Goal: Task Accomplishment & Management: Manage account settings

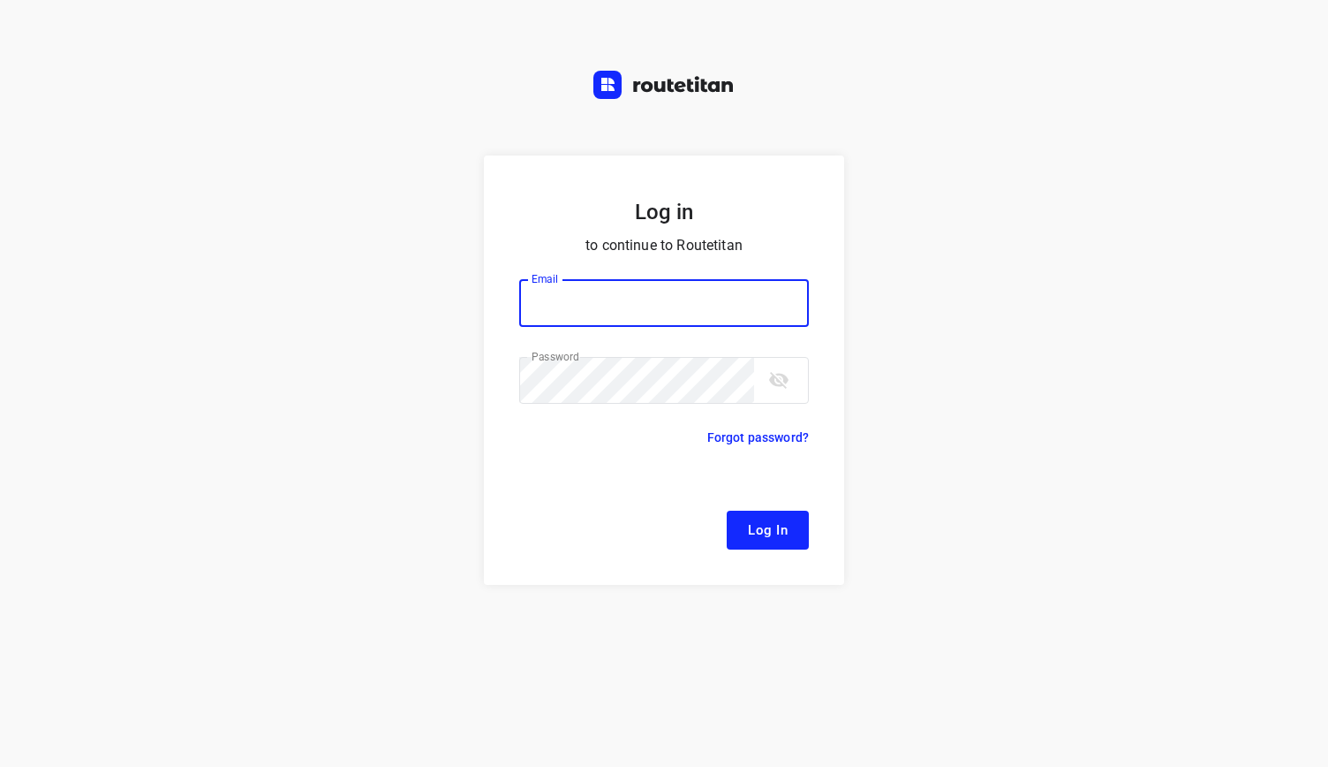
type input "[EMAIL_ADDRESS][DOMAIN_NAME]"
click at [738, 532] on button "Log In" at bounding box center [768, 529] width 82 height 39
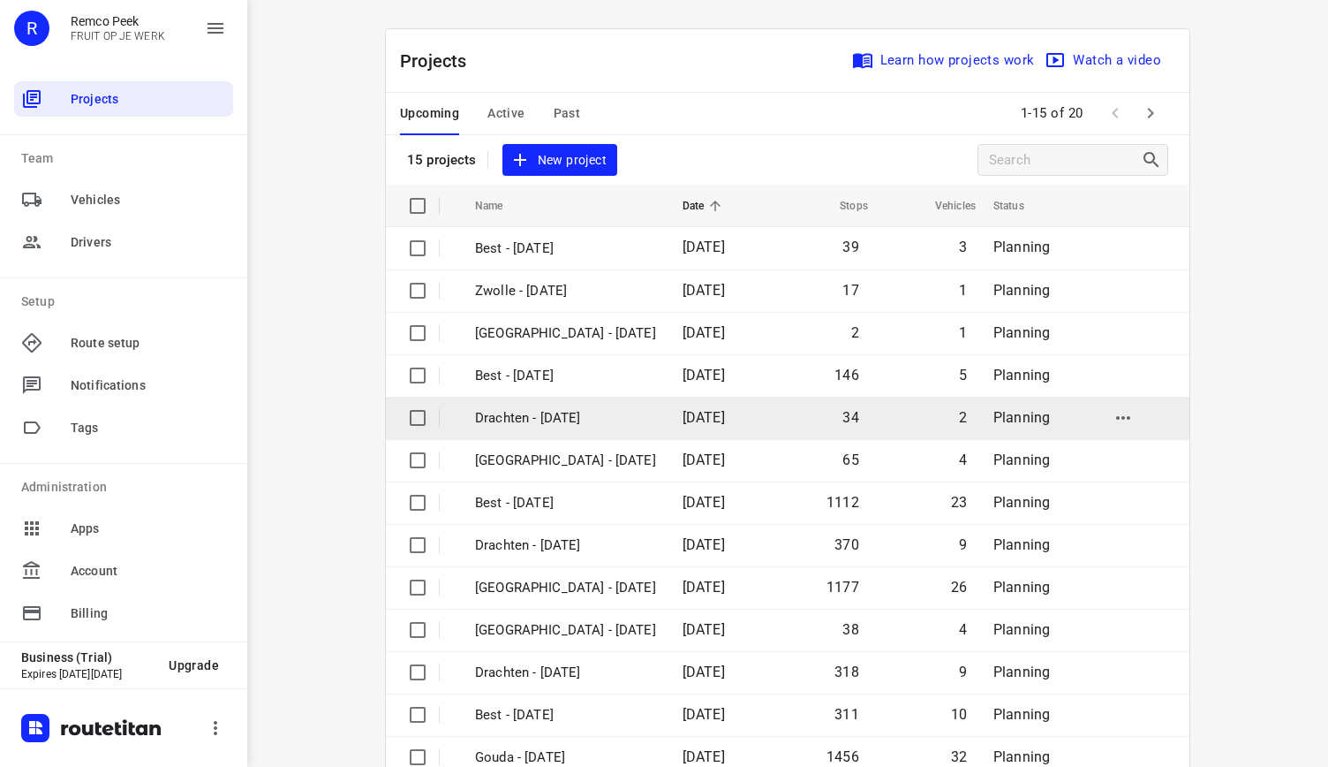
click at [517, 434] on td "Drachten - [DATE]" at bounding box center [562, 418] width 211 height 42
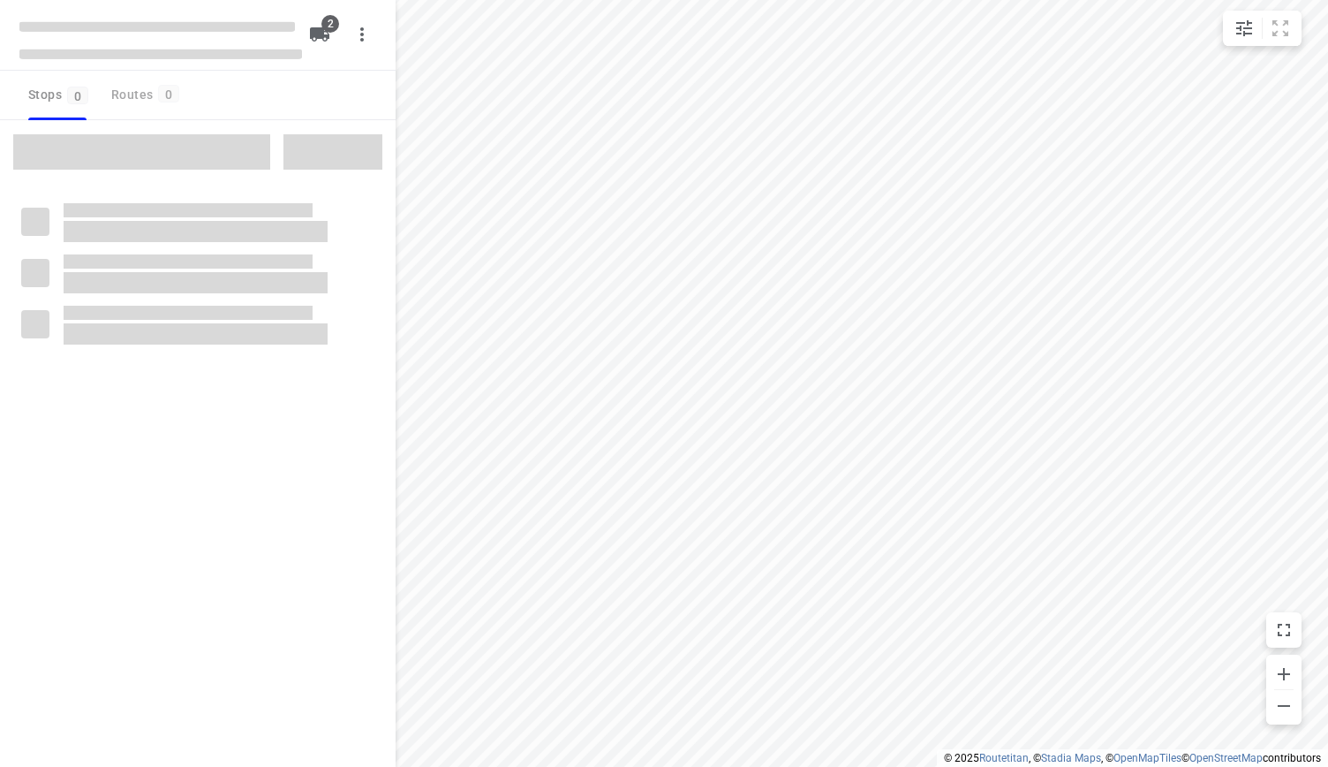
checkbox input "true"
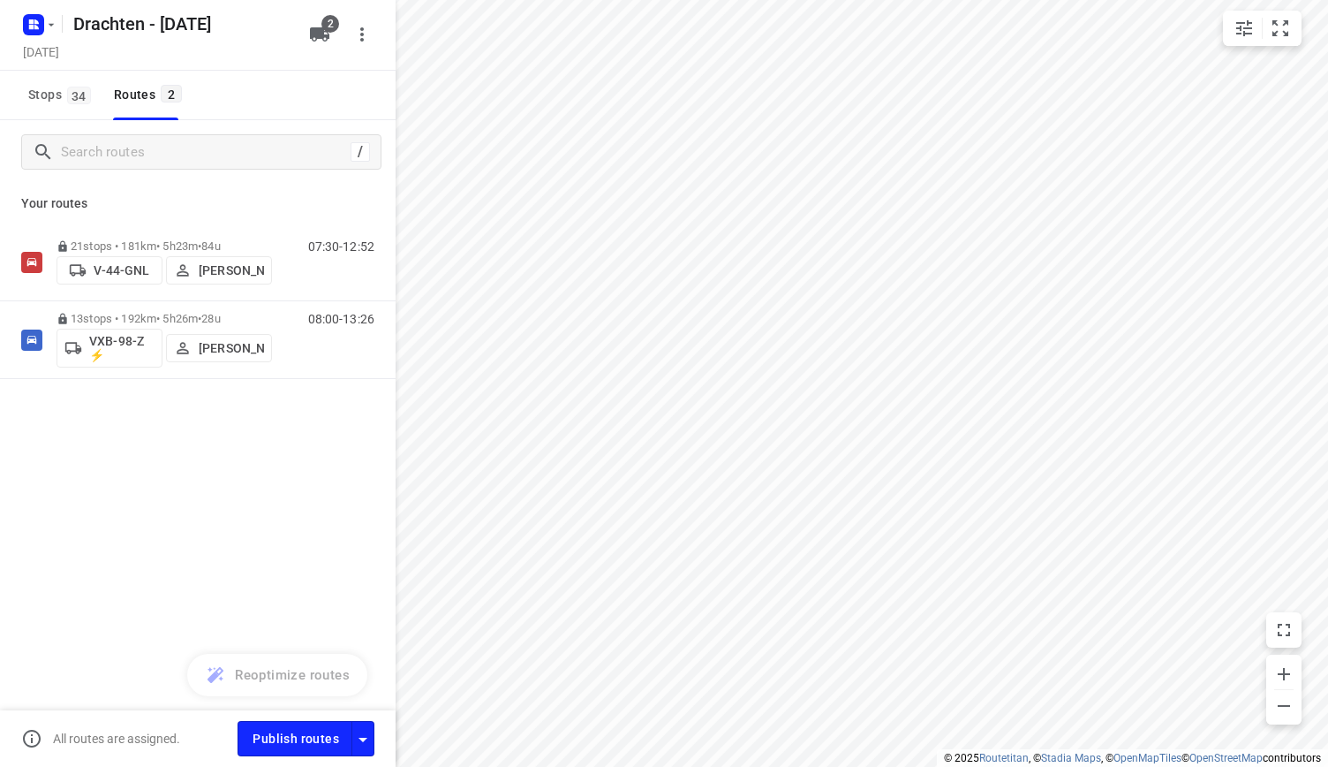
click at [15, 22] on div "Drachten - [DATE] [DATE] 2" at bounding box center [198, 35] width 396 height 71
click at [26, 29] on rect "button" at bounding box center [33, 24] width 21 height 21
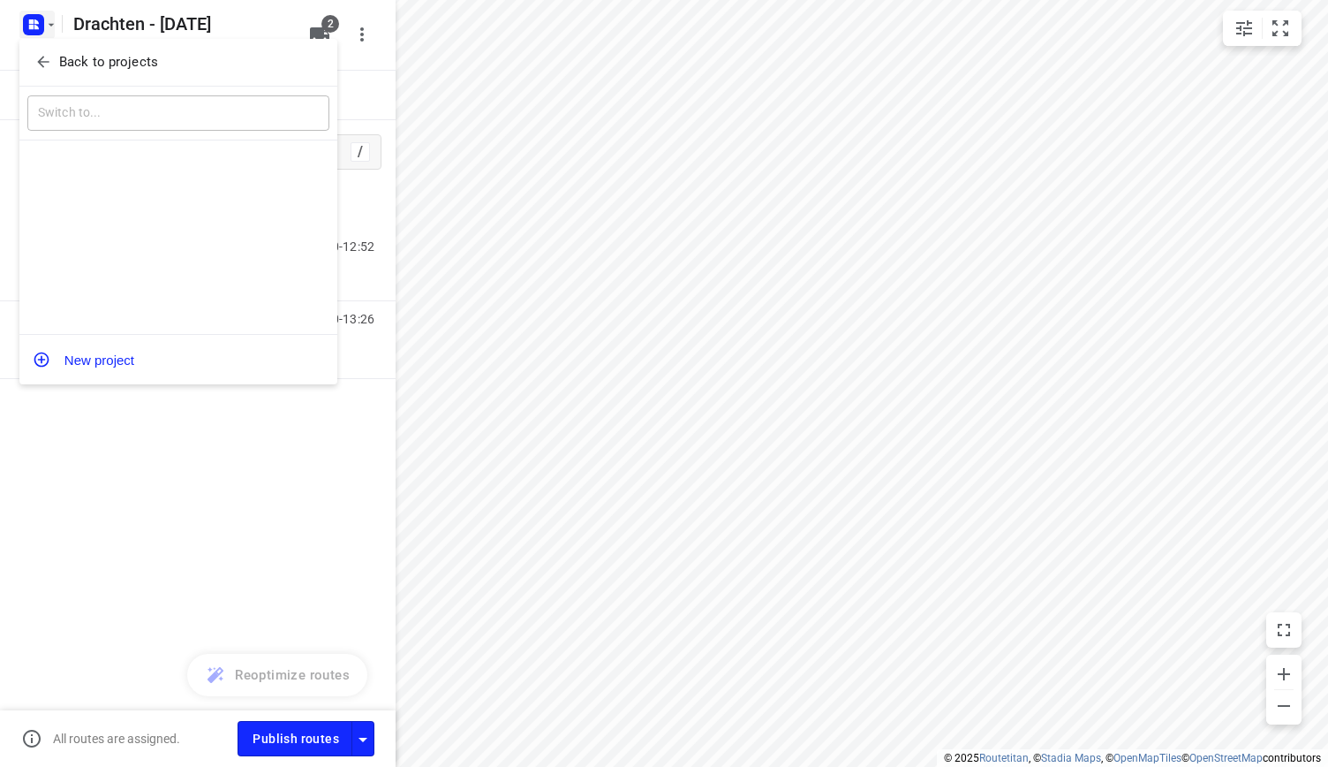
click at [102, 66] on div "Back to projects ​ New project" at bounding box center [178, 211] width 318 height 345
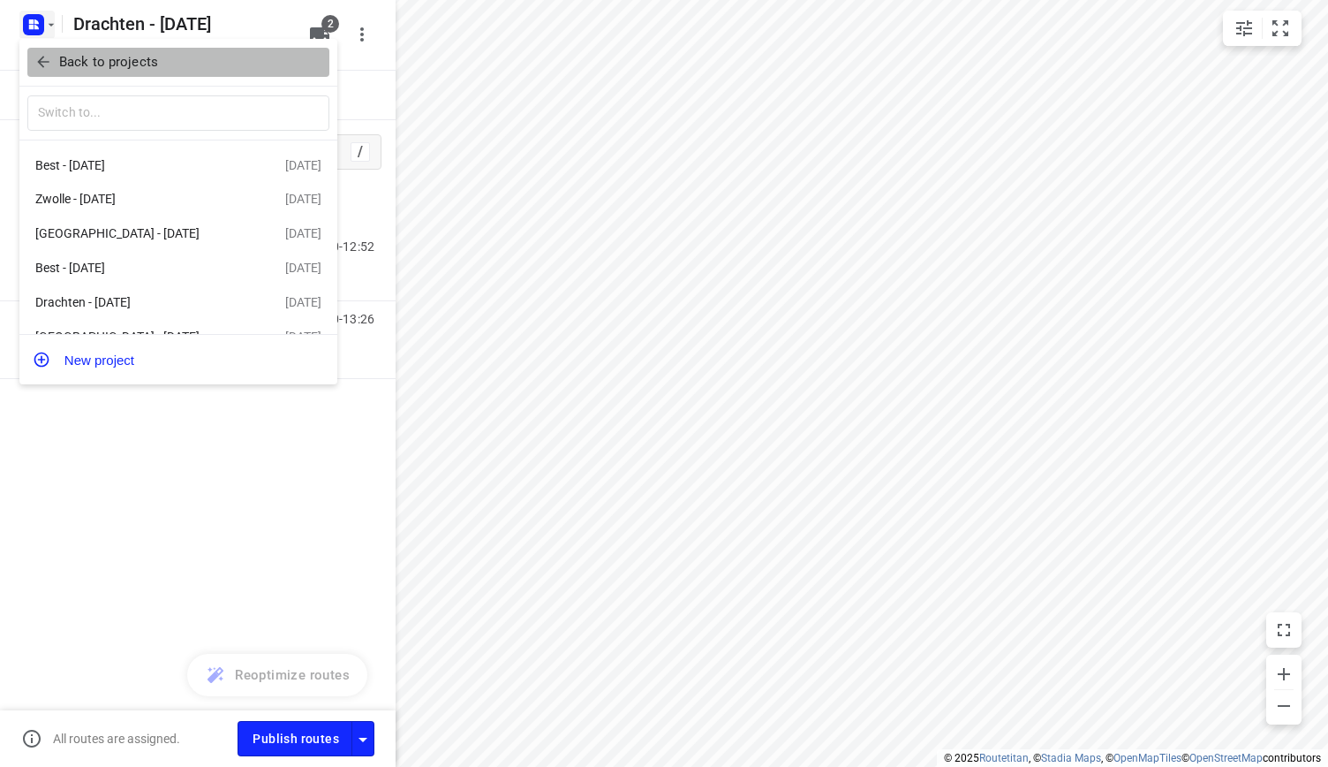
click at [140, 64] on p "Back to projects" at bounding box center [108, 62] width 99 height 20
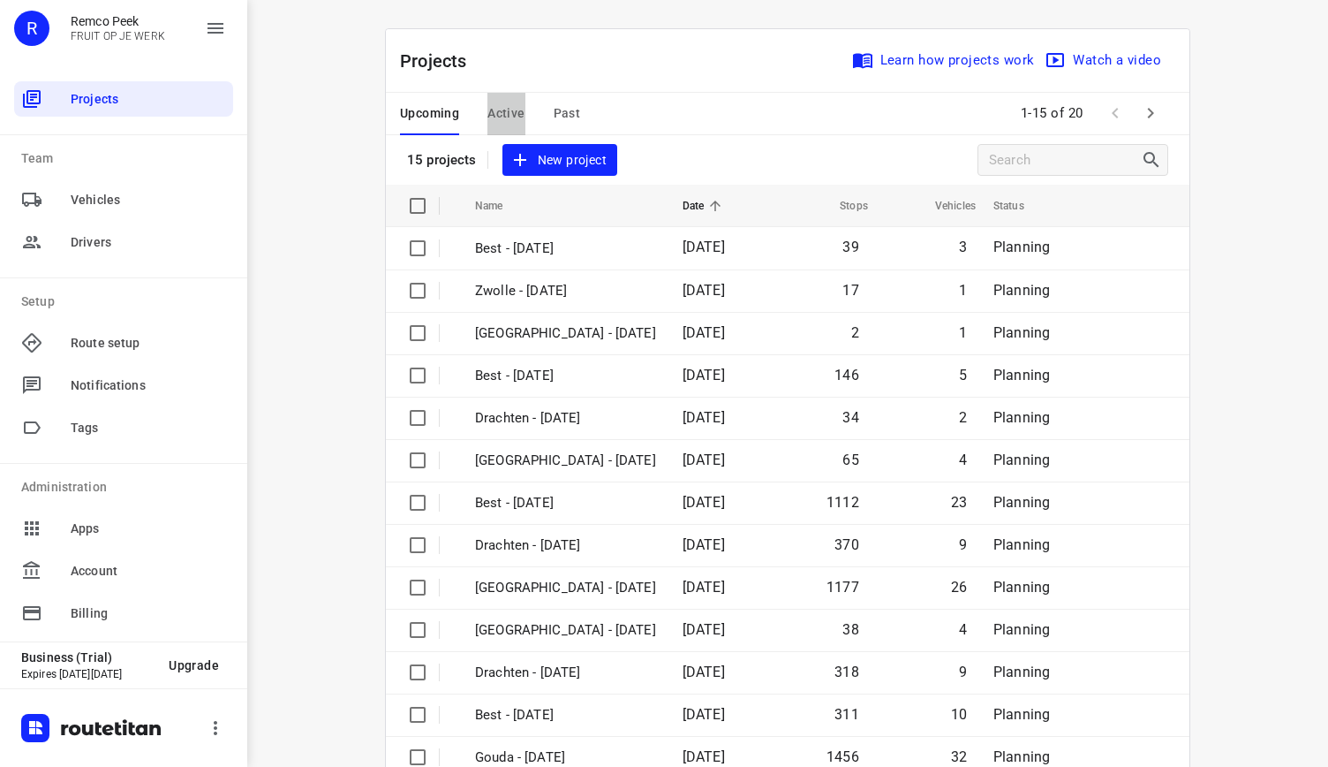
click at [507, 112] on span "Active" at bounding box center [505, 113] width 37 height 22
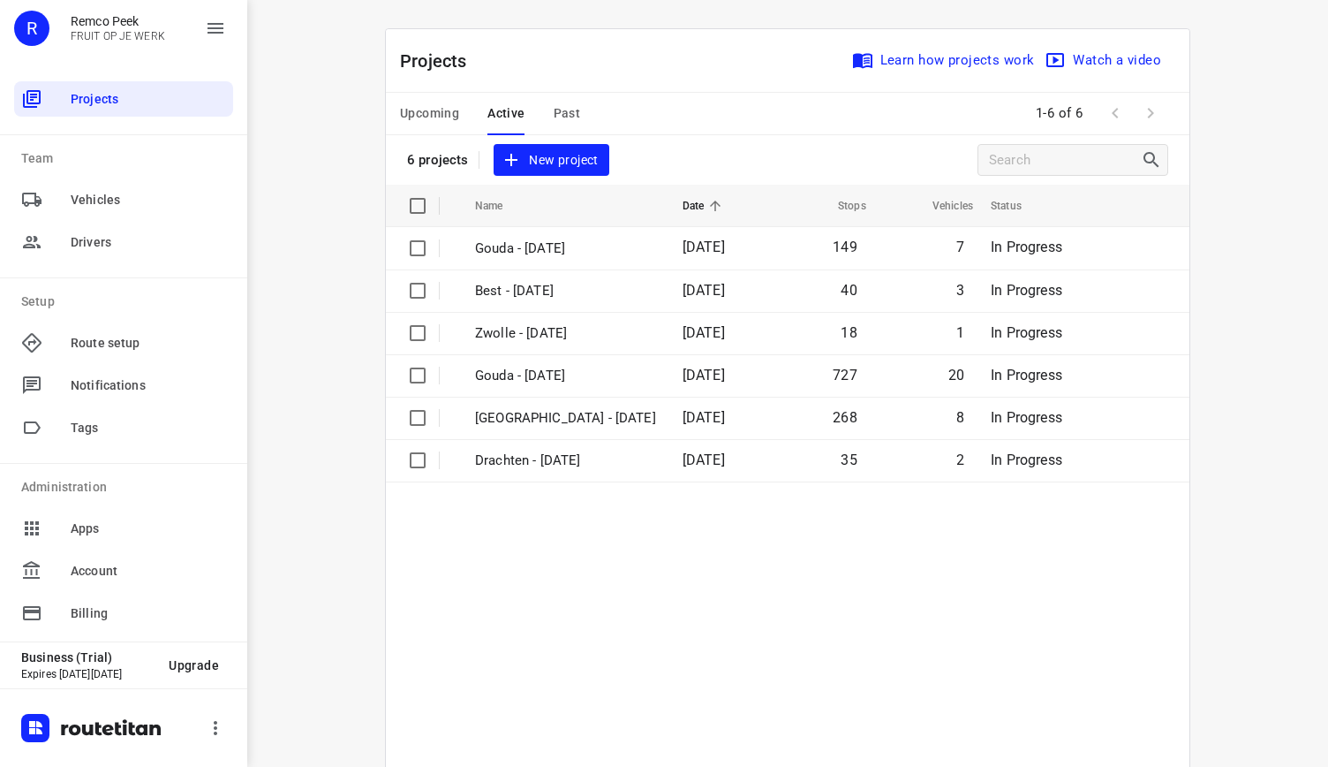
click at [424, 118] on span "Upcoming" at bounding box center [429, 113] width 59 height 22
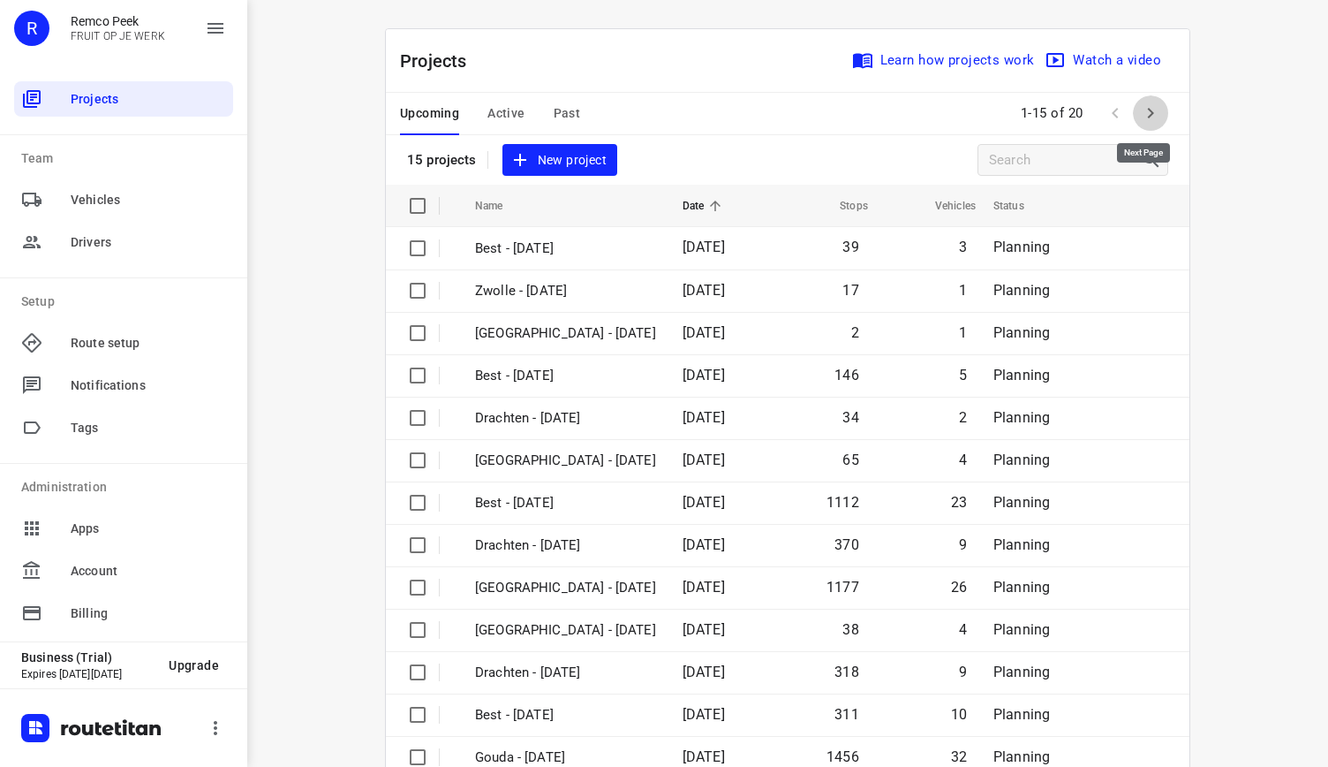
click at [1146, 117] on icon "button" at bounding box center [1150, 112] width 21 height 21
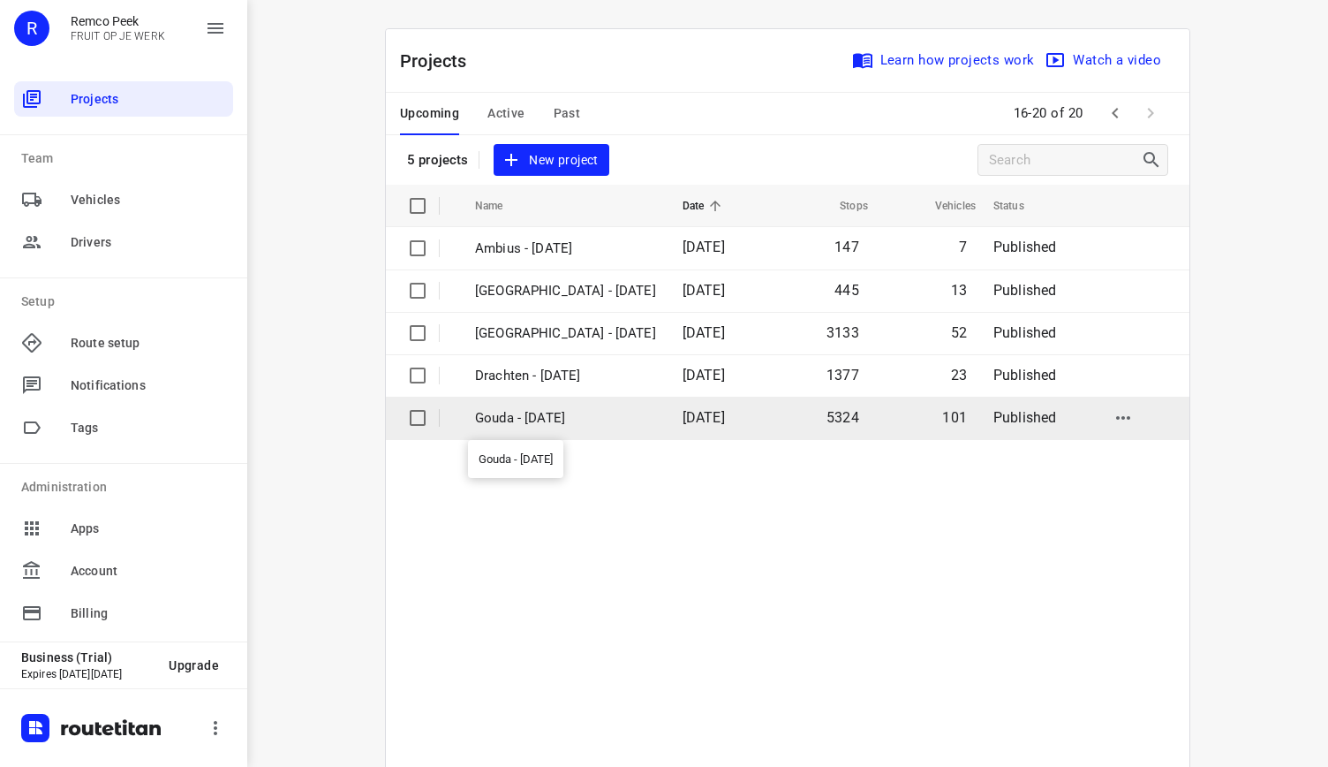
click at [508, 411] on p "Gouda - [DATE]" at bounding box center [565, 418] width 181 height 20
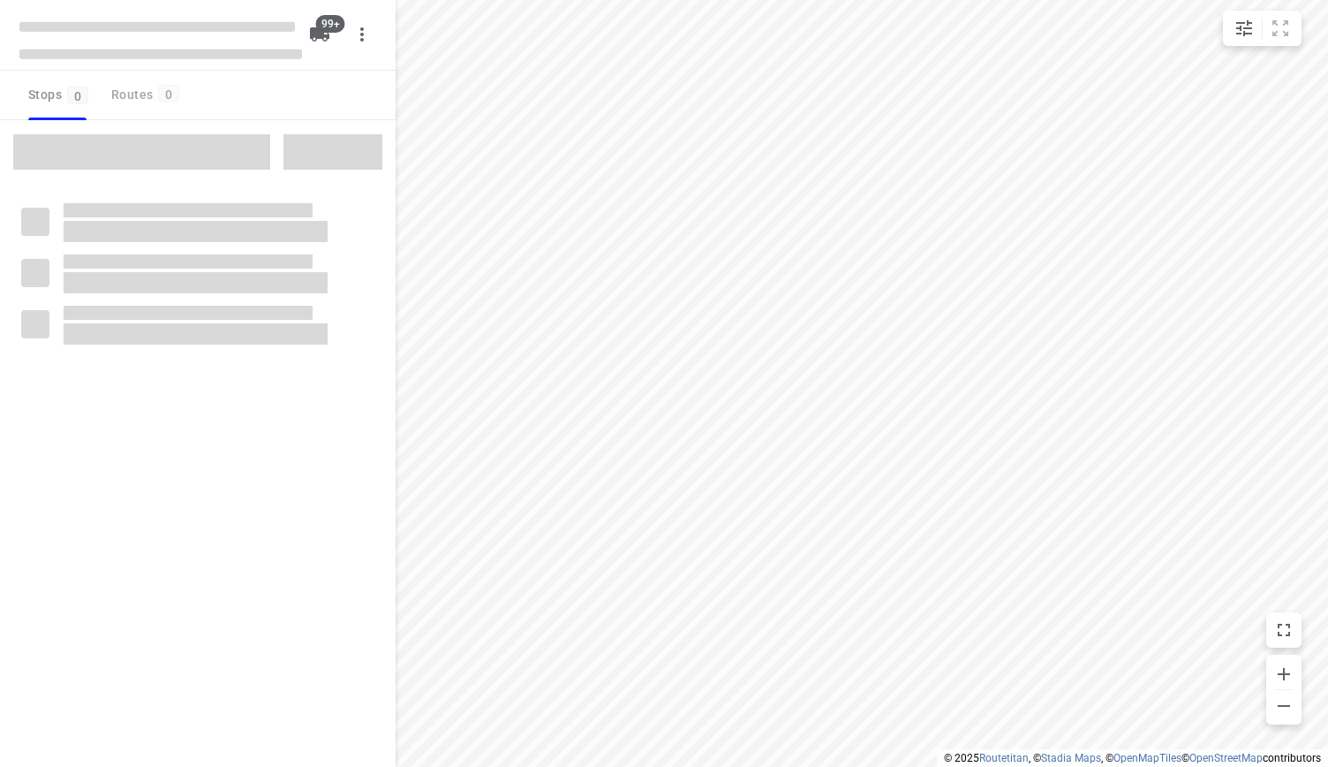
checkbox input "true"
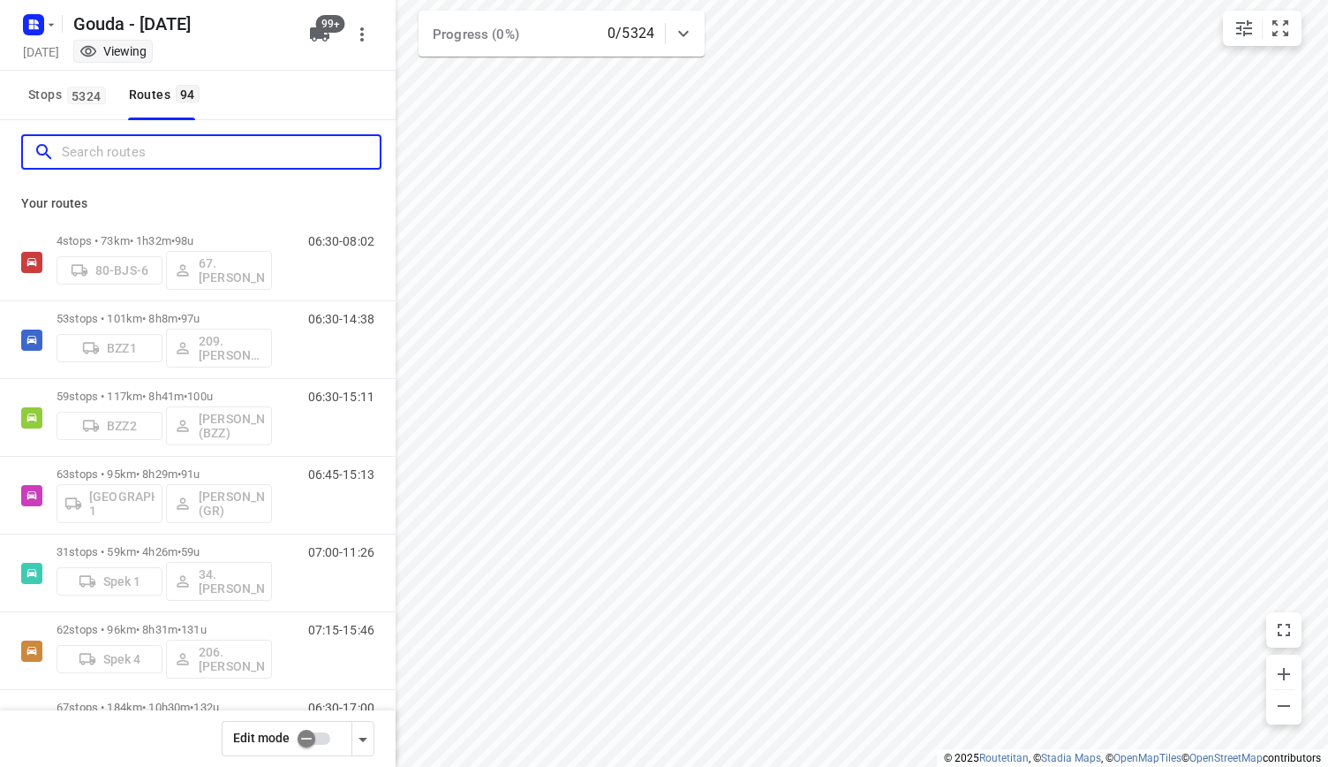
click at [222, 157] on input "Search routes" at bounding box center [221, 152] width 318 height 27
click at [41, 34] on rect "button" at bounding box center [33, 24] width 21 height 21
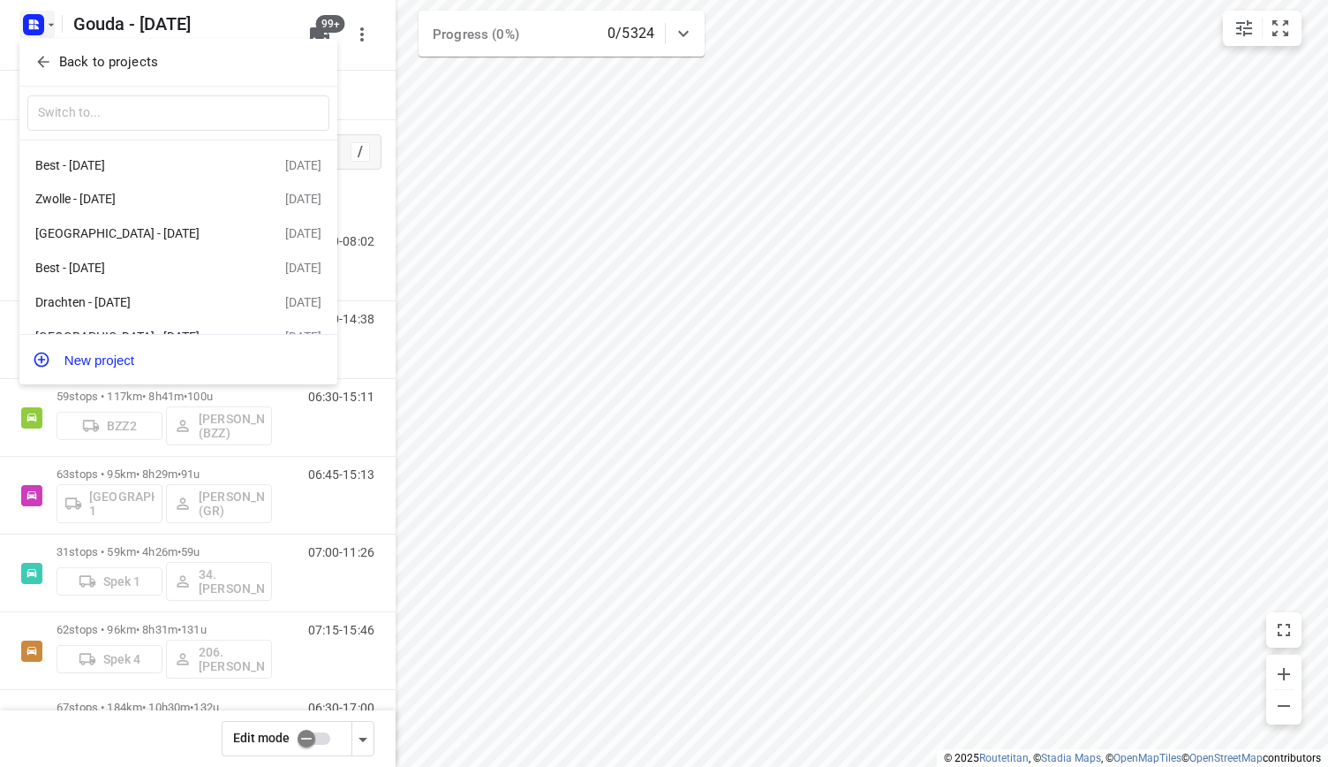
click at [115, 57] on p "Back to projects" at bounding box center [108, 62] width 99 height 20
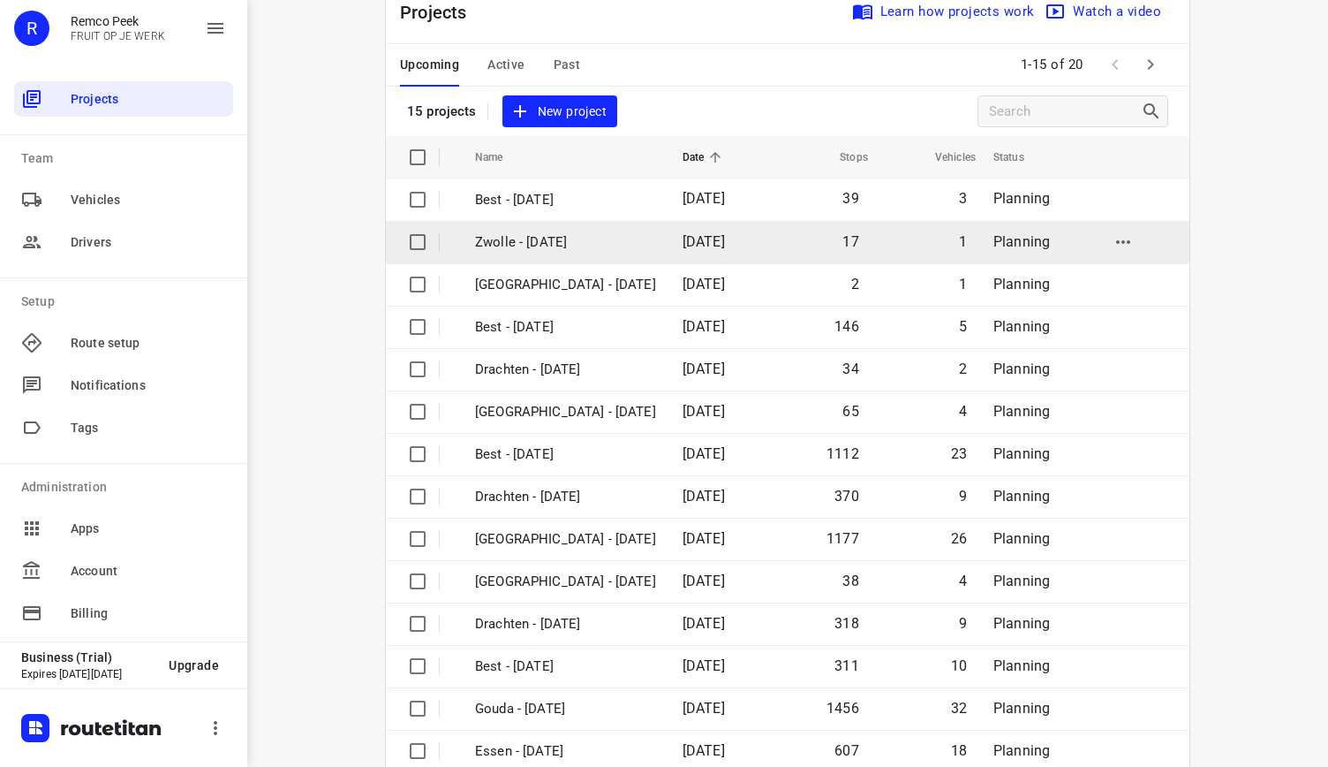
scroll to position [48, 0]
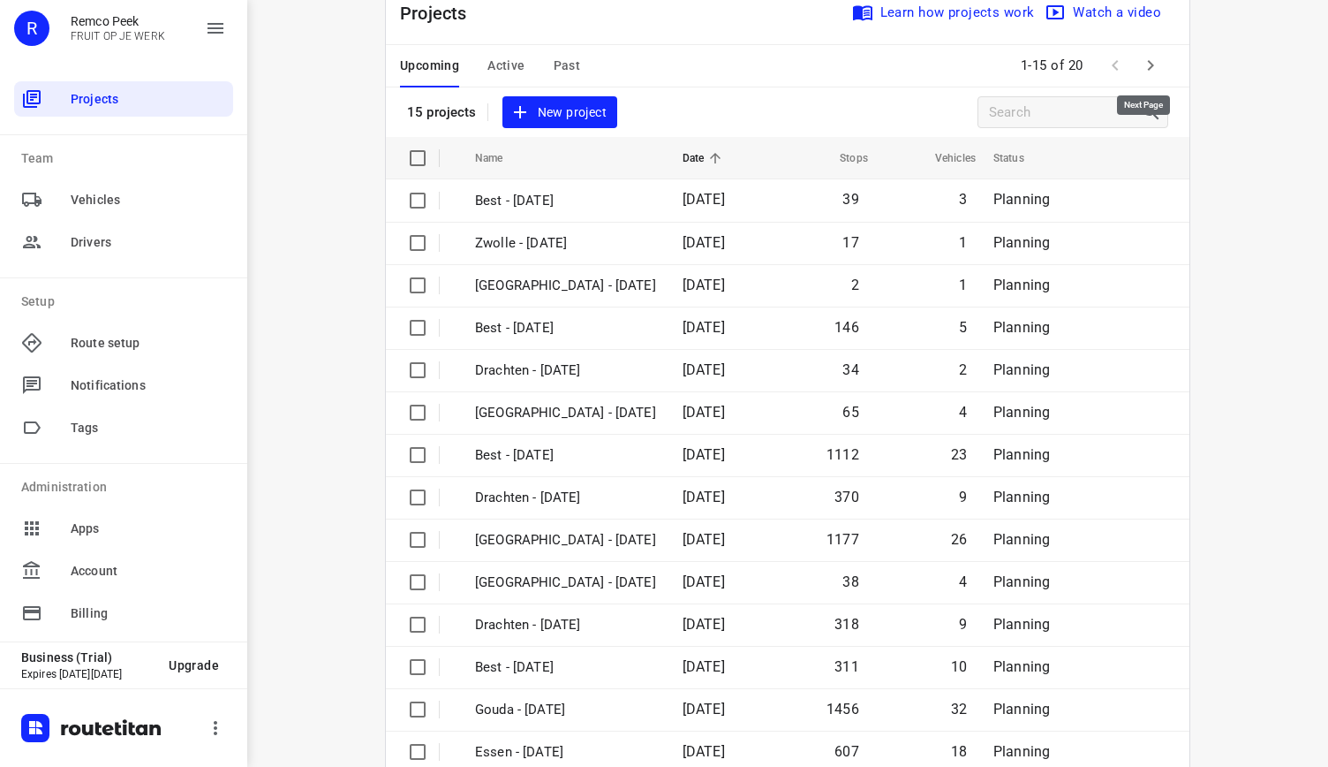
click at [1147, 68] on icon "button" at bounding box center [1150, 65] width 21 height 21
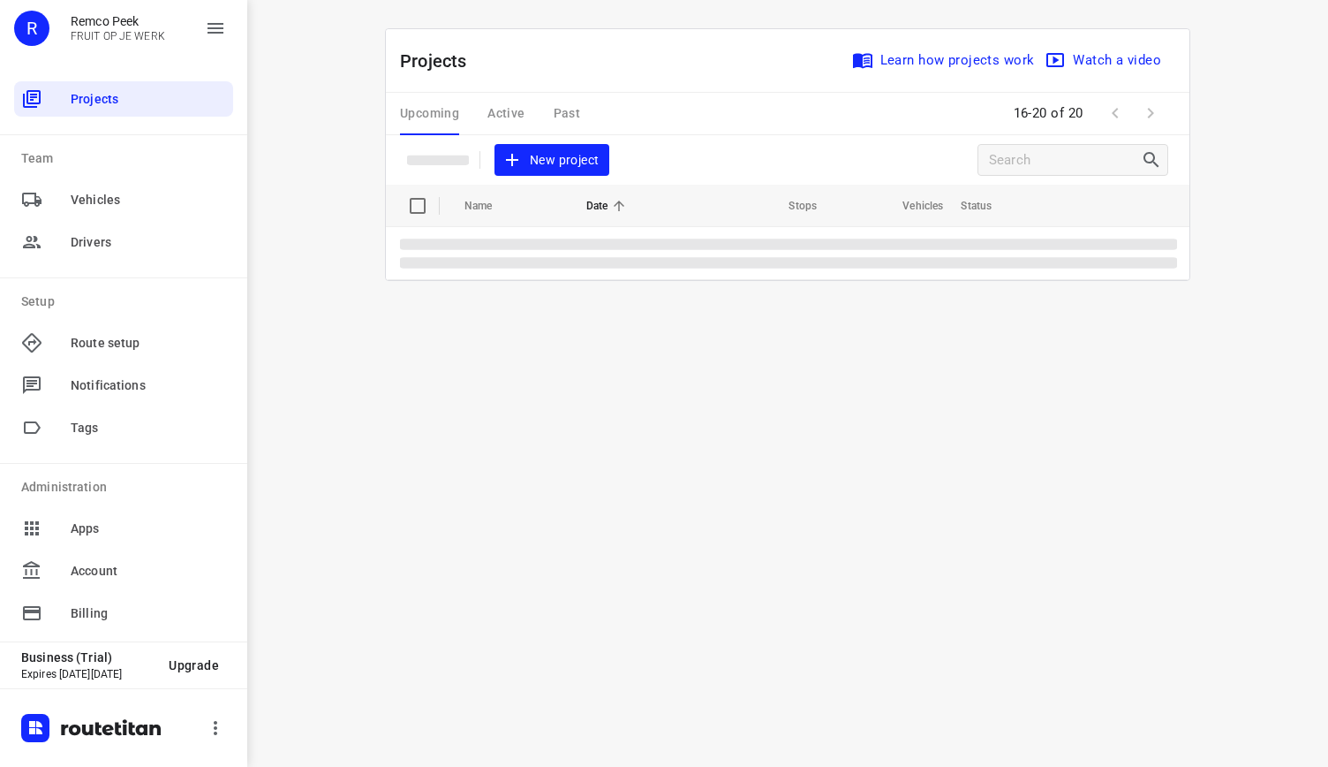
scroll to position [0, 0]
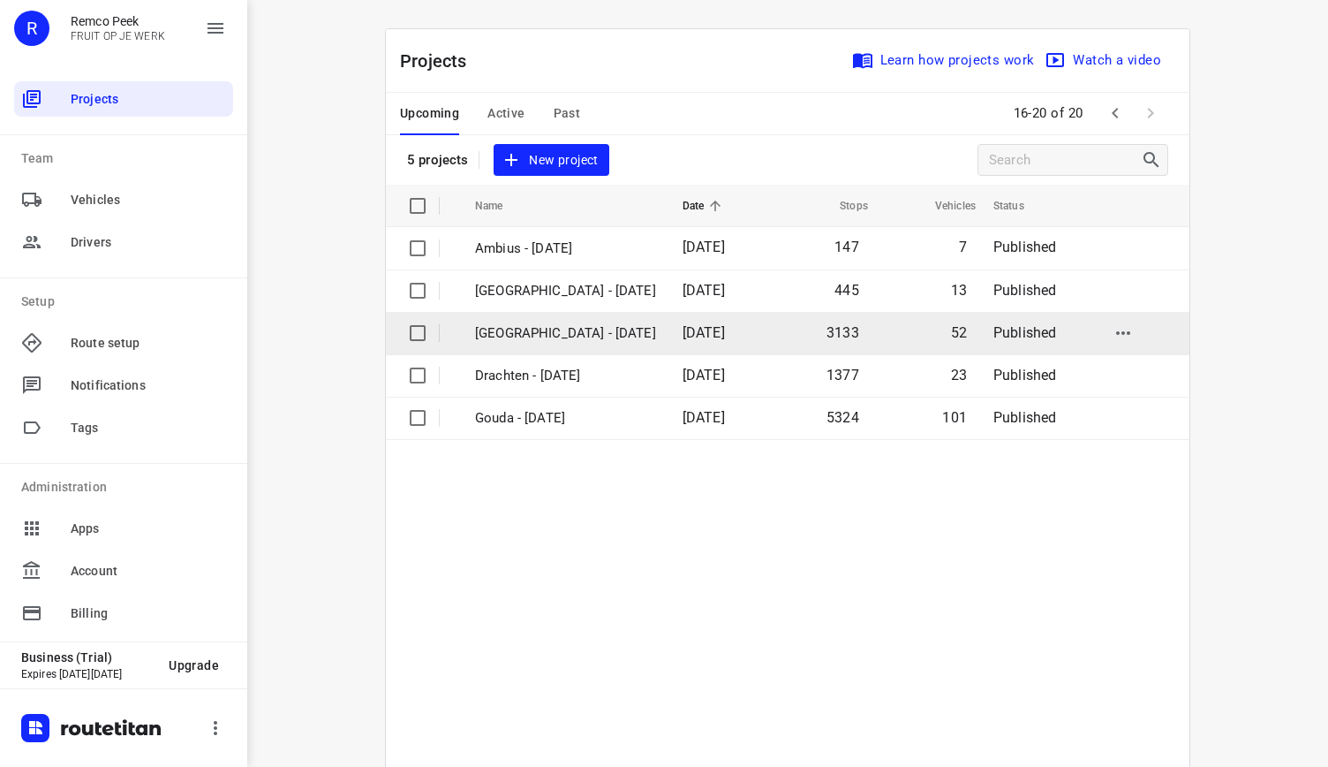
click at [572, 328] on p "[GEOGRAPHIC_DATA] - [DATE]" at bounding box center [565, 333] width 181 height 20
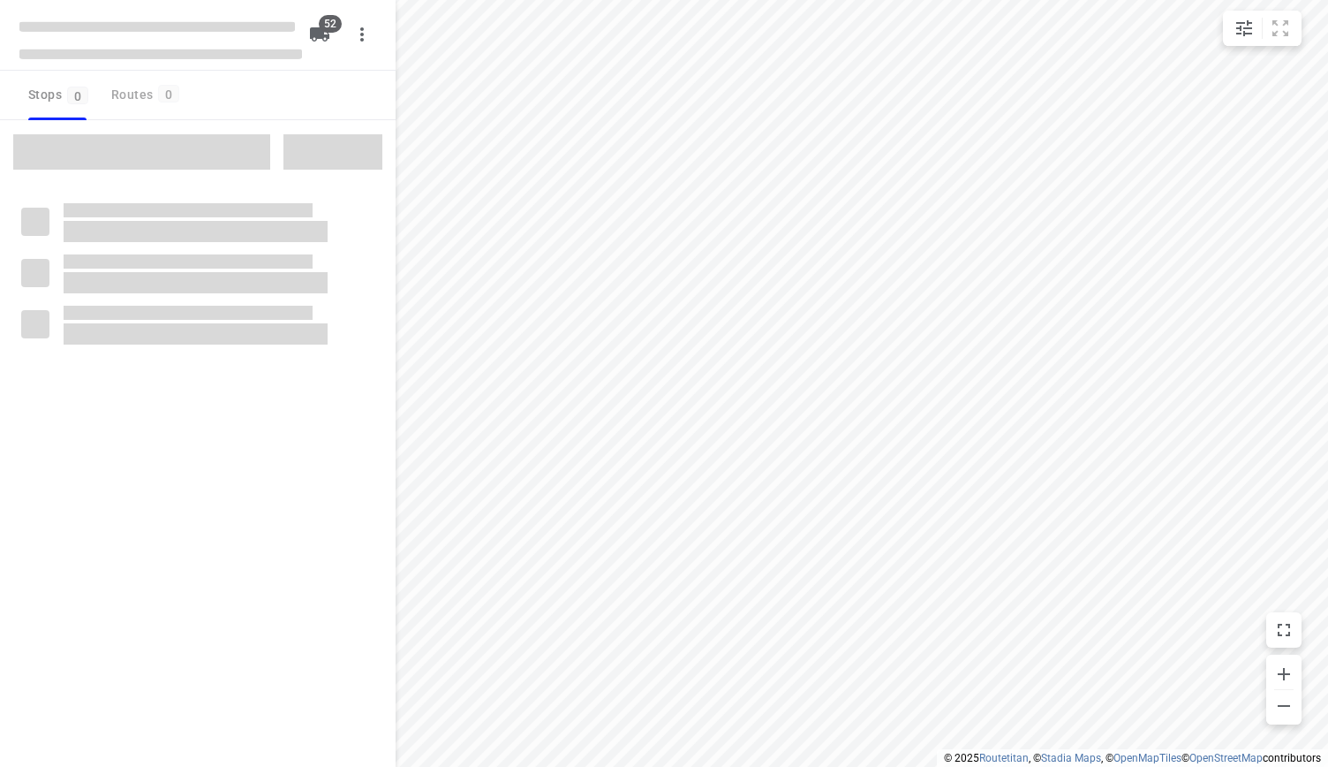
checkbox input "true"
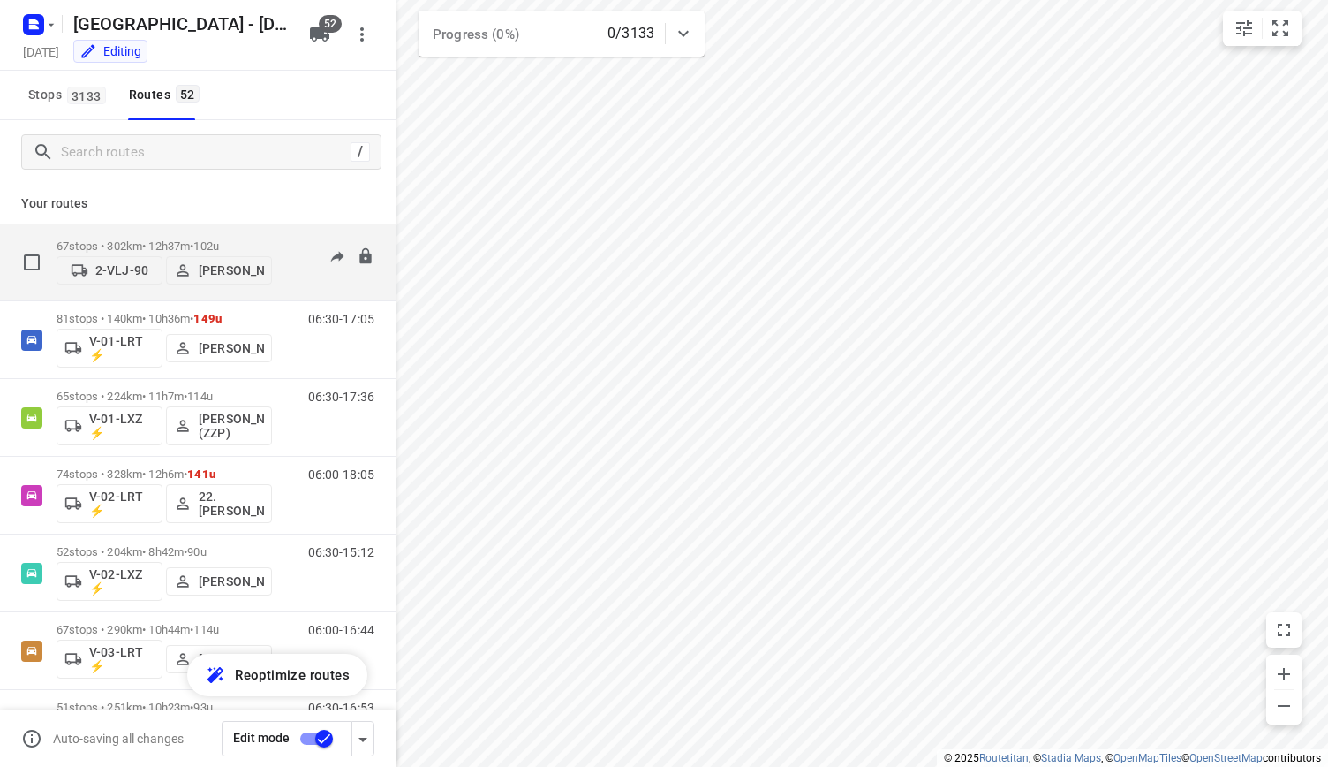
click at [190, 239] on p "67 stops • 302km • 12h37m • 102u" at bounding box center [164, 245] width 215 height 13
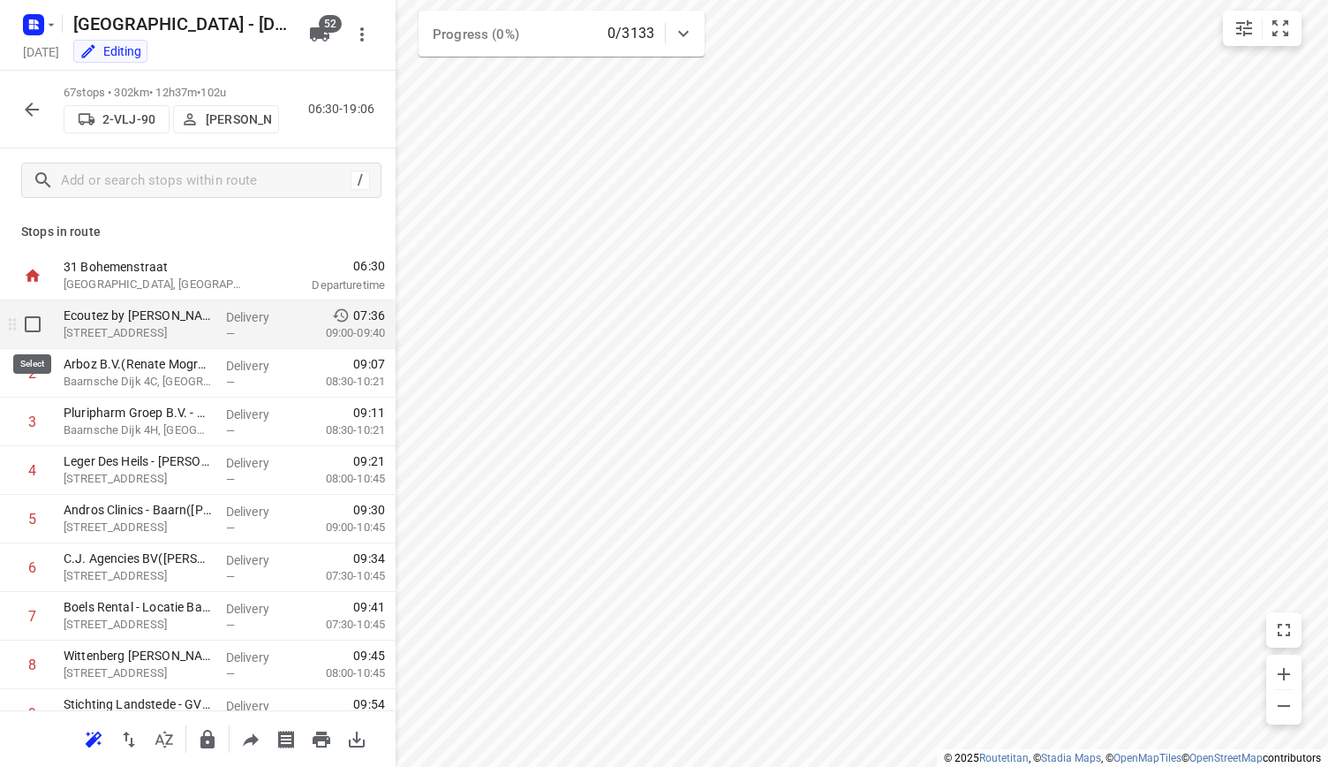
click at [37, 325] on input "checkbox" at bounding box center [32, 323] width 35 height 35
checkbox input "true"
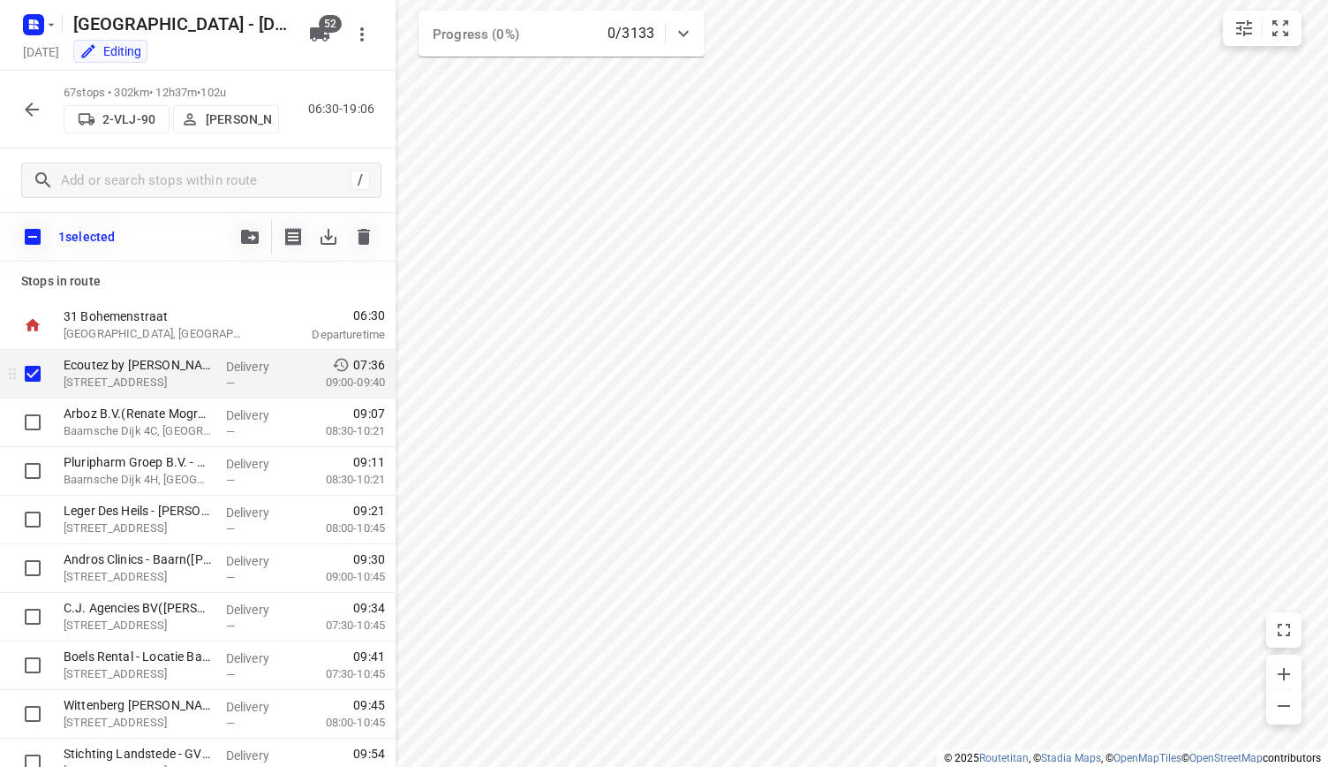
click at [143, 382] on p "[STREET_ADDRESS]" at bounding box center [138, 383] width 148 height 18
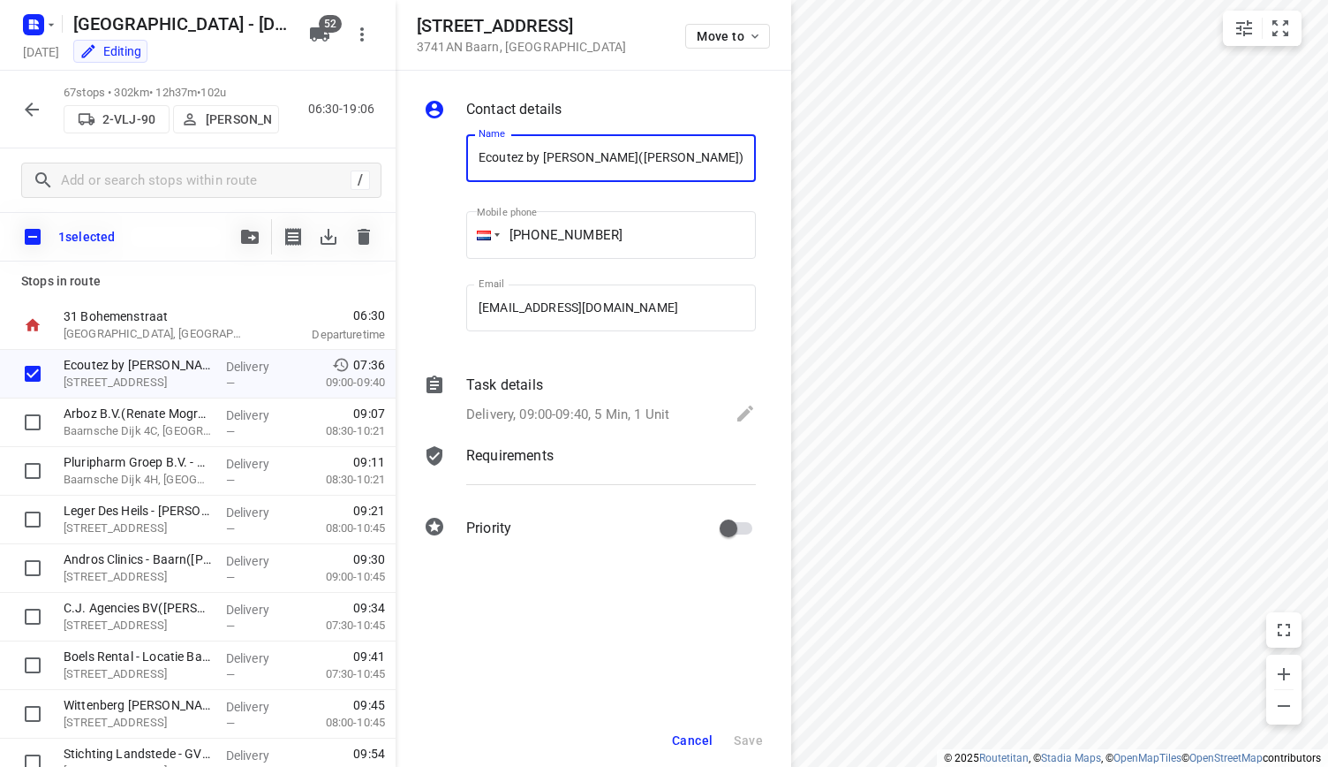
click at [551, 462] on p "Requirements" at bounding box center [509, 455] width 87 height 21
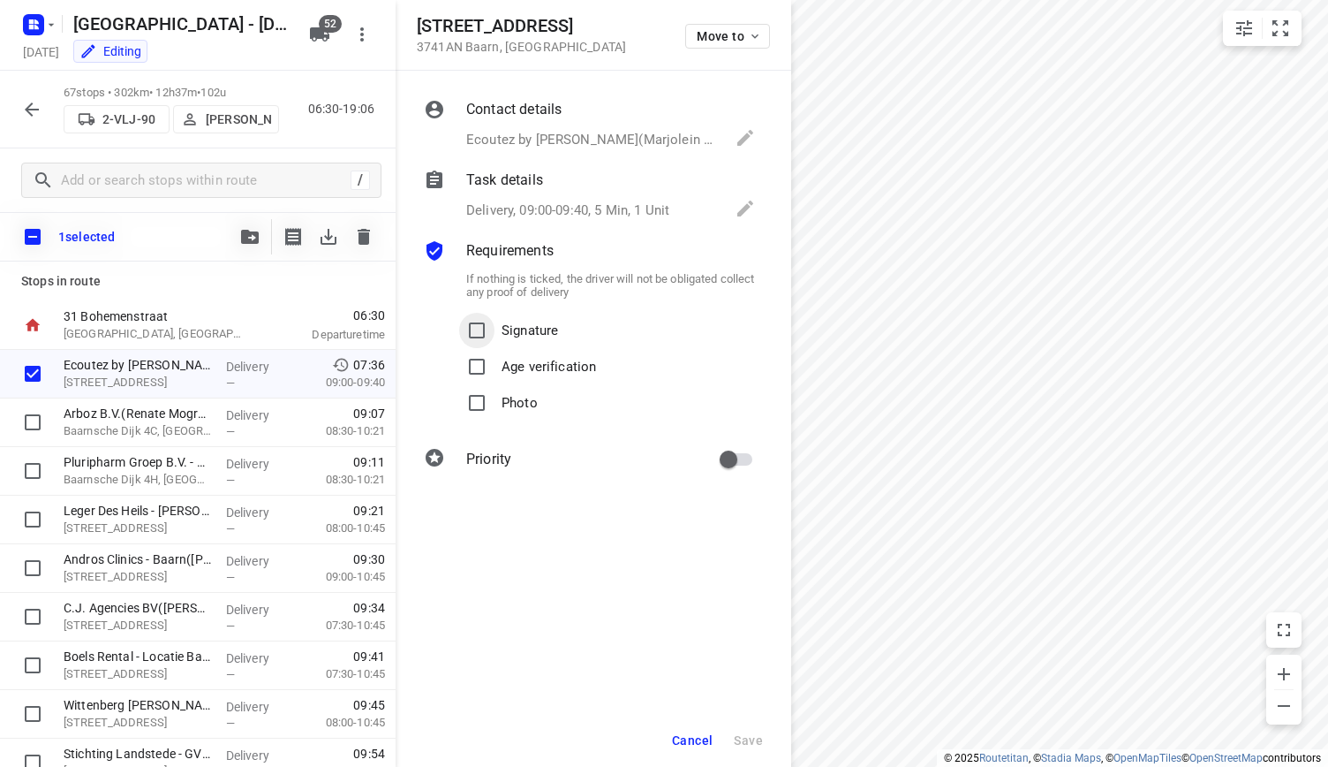
click at [478, 340] on input "Signature" at bounding box center [476, 330] width 35 height 35
click at [739, 733] on span "Save" at bounding box center [748, 740] width 29 height 14
click at [747, 737] on span "Save" at bounding box center [748, 740] width 29 height 14
click at [479, 325] on input "Signature" at bounding box center [476, 330] width 35 height 35
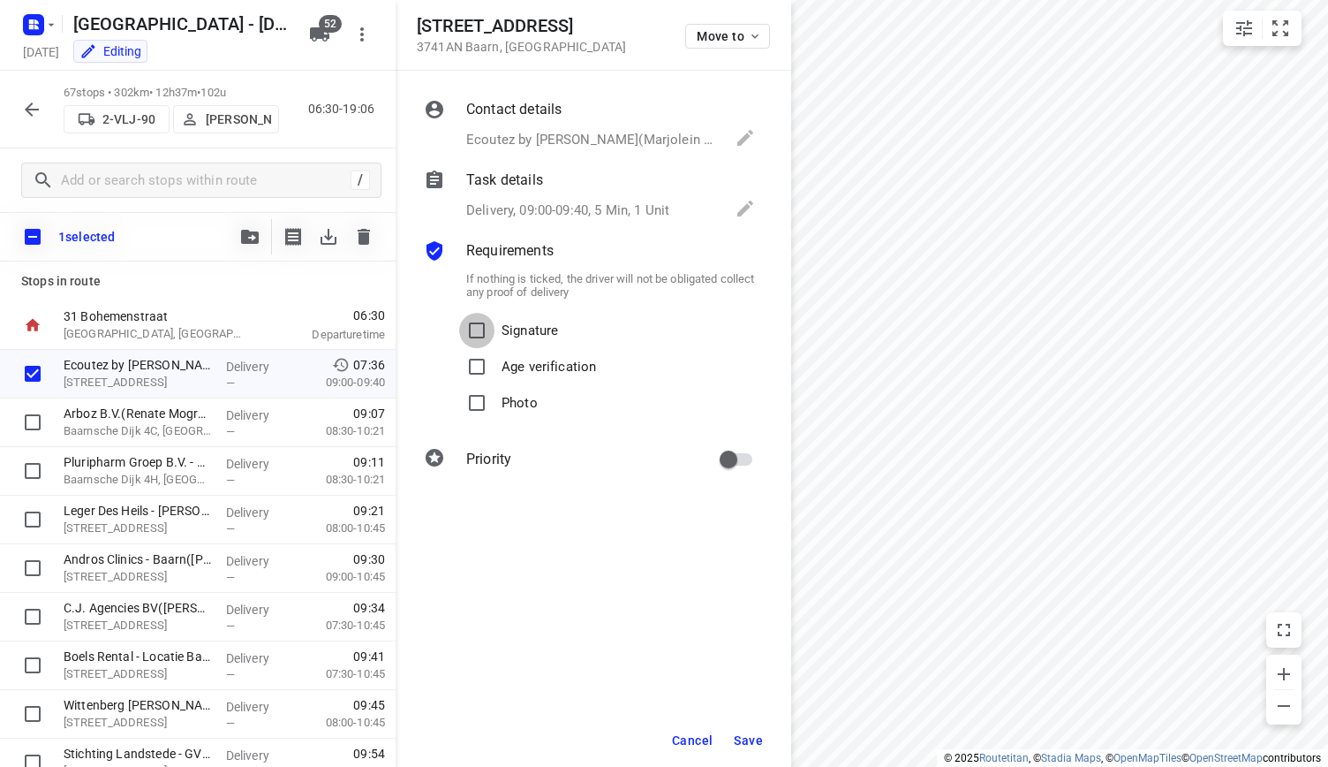
click at [480, 322] on input "Signature" at bounding box center [476, 330] width 35 height 35
click at [747, 734] on span "Save" at bounding box center [748, 740] width 29 height 14
click at [472, 335] on input "Signature" at bounding box center [476, 330] width 35 height 35
checkbox input "false"
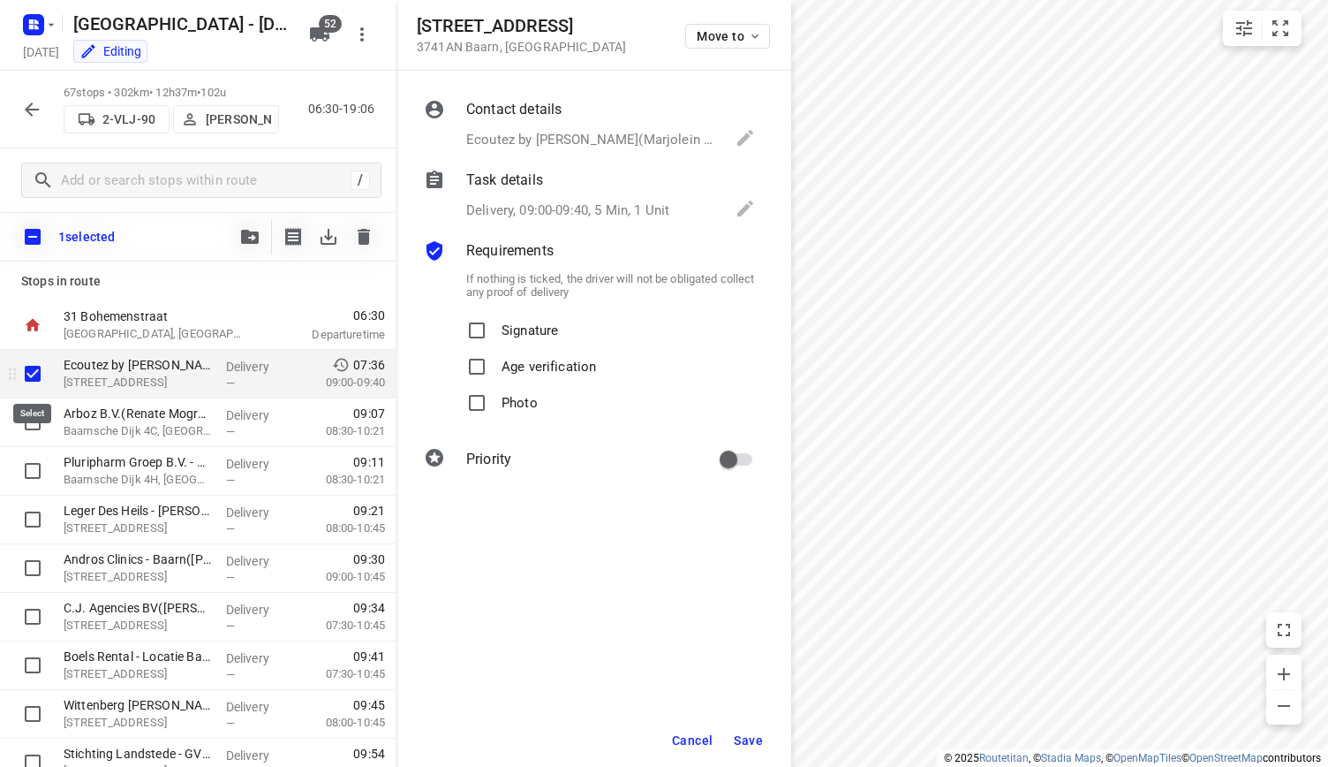
click at [39, 369] on input "checkbox" at bounding box center [32, 373] width 35 height 35
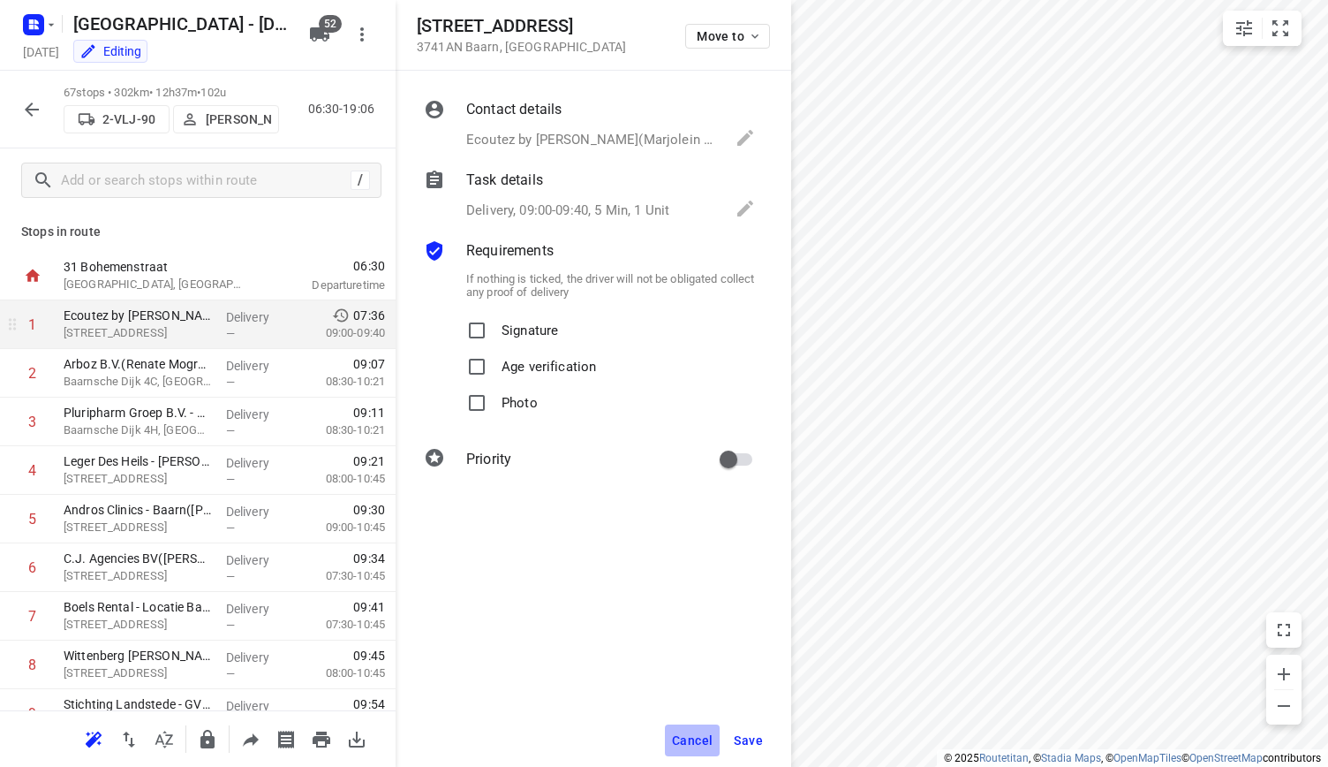
click at [689, 735] on span "Cancel" at bounding box center [692, 740] width 41 height 14
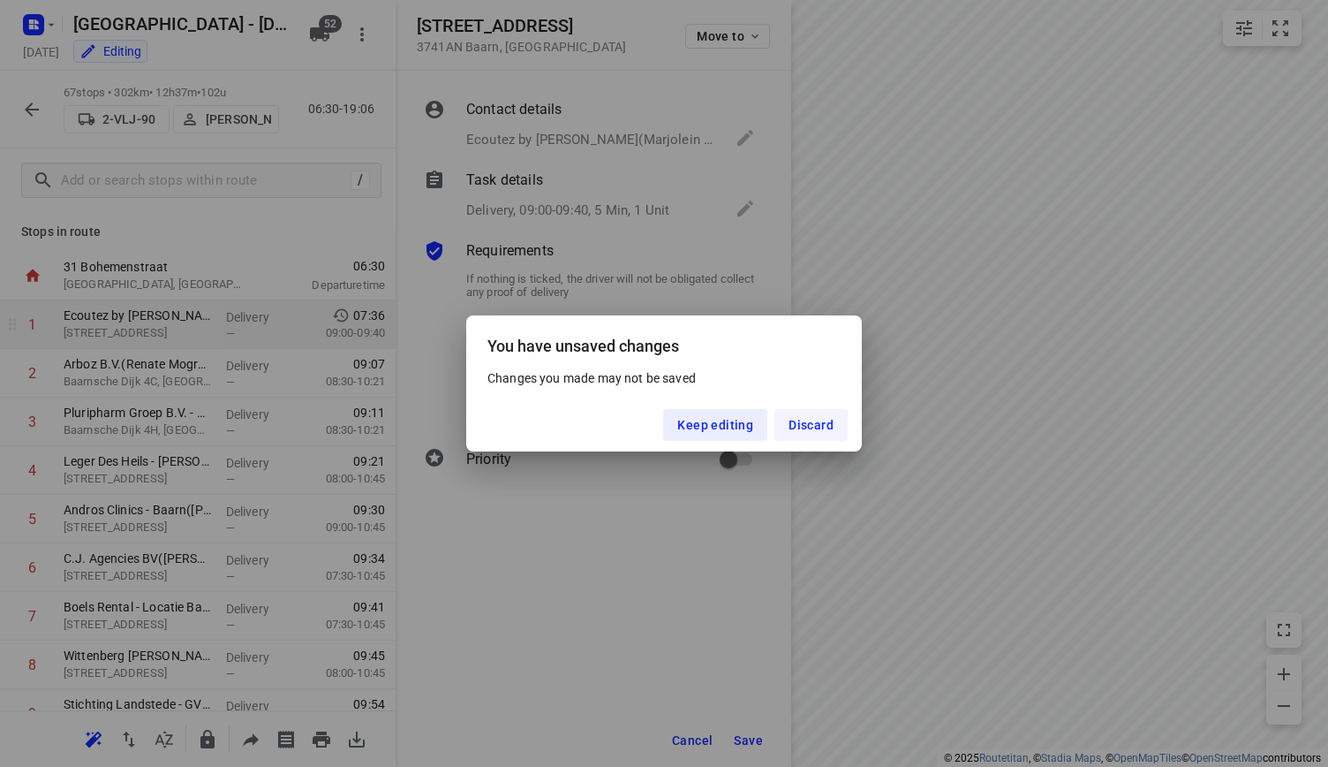
click at [809, 425] on span "Discard" at bounding box center [811, 425] width 45 height 14
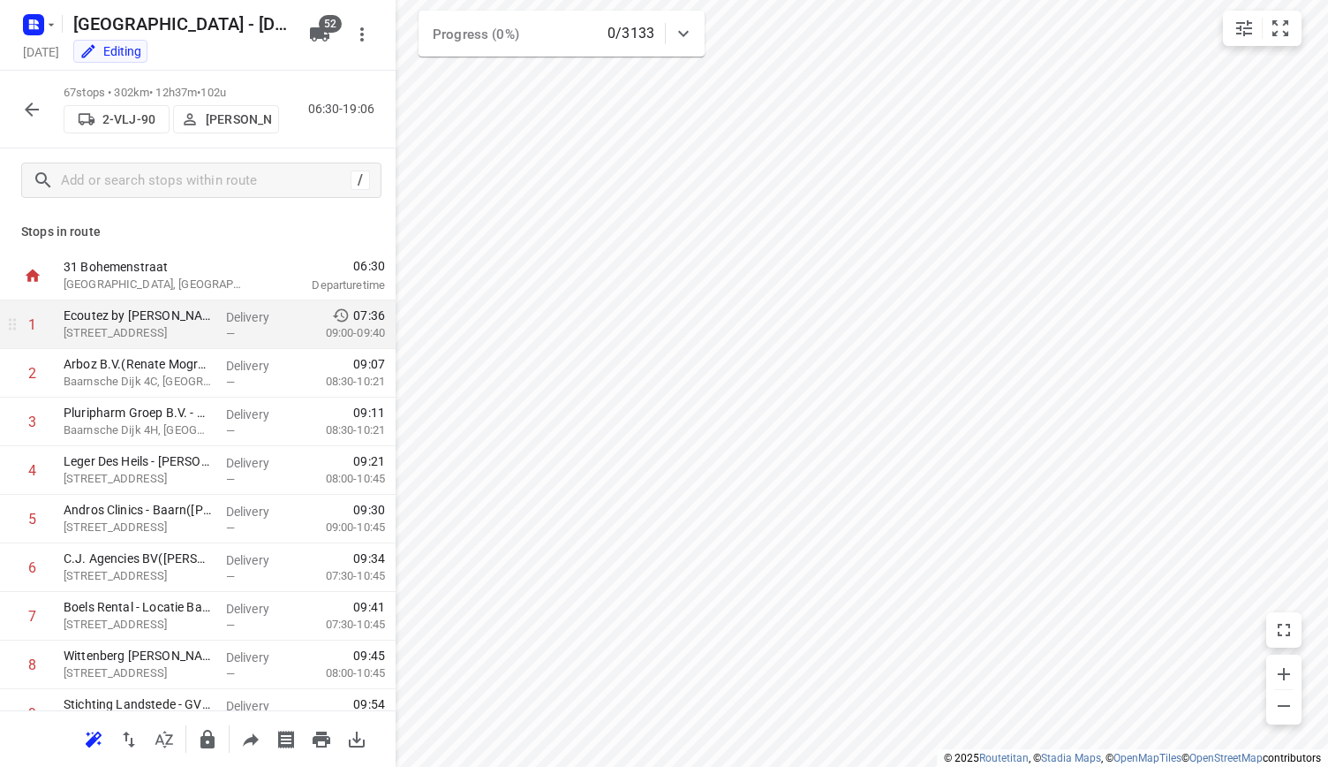
click at [26, 105] on icon "button" at bounding box center [31, 109] width 21 height 21
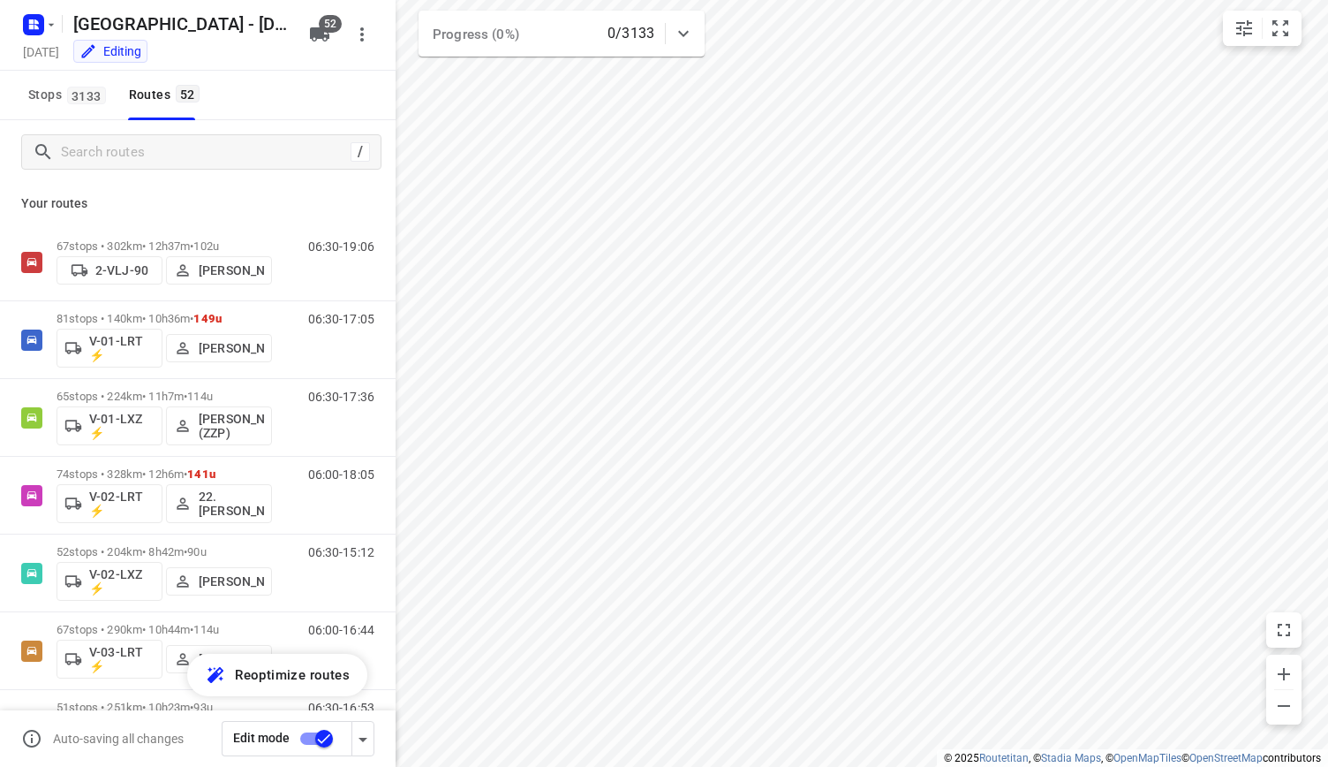
click at [740, 0] on html "i © 2025 Routetitan , © Stadia Maps , © OpenMapTiles © OpenStreetMap contributo…" at bounding box center [664, 383] width 1328 height 767
